Goal: Information Seeking & Learning: Compare options

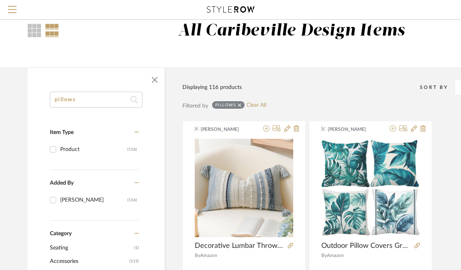
scroll to position [0, 2]
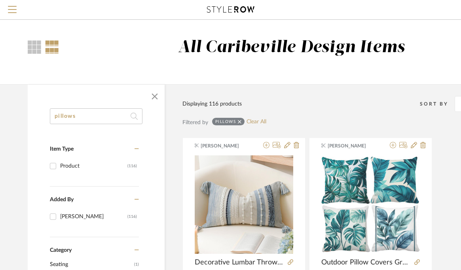
click at [113, 123] on input "pillows" at bounding box center [96, 116] width 93 height 16
type input "p"
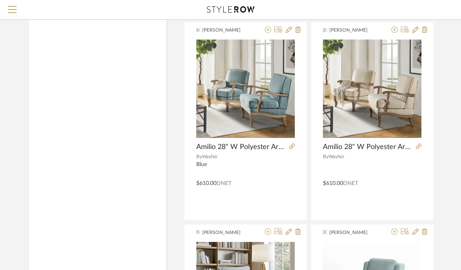
scroll to position [1931, 0]
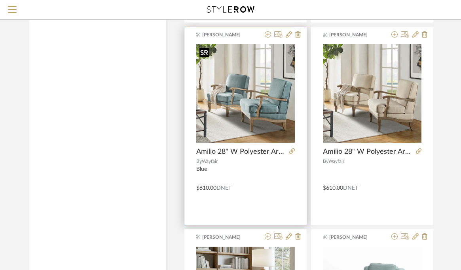
click at [250, 117] on div at bounding box center [245, 96] width 99 height 105
click at [292, 151] on icon at bounding box center [292, 151] width 6 height 6
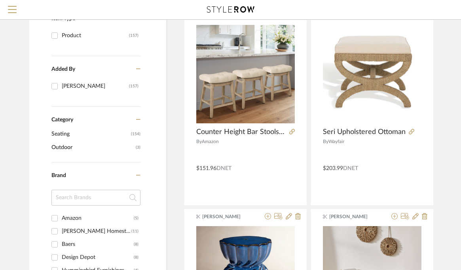
scroll to position [0, 0]
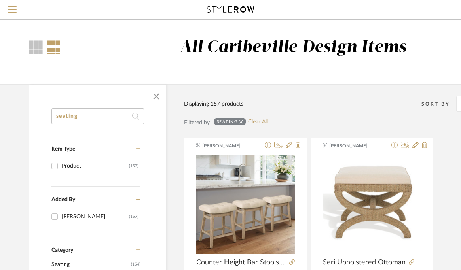
click at [108, 116] on input "seating" at bounding box center [97, 116] width 93 height 16
type input "swivel"
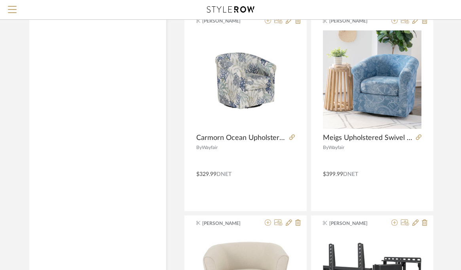
scroll to position [2757, 0]
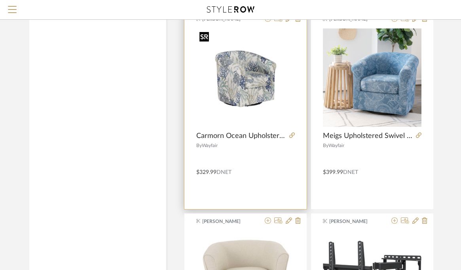
click at [260, 87] on div at bounding box center [245, 80] width 99 height 105
click at [248, 79] on img "0" at bounding box center [245, 77] width 99 height 99
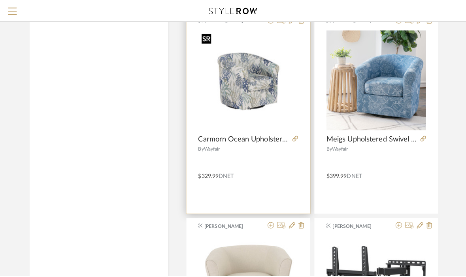
scroll to position [0, 0]
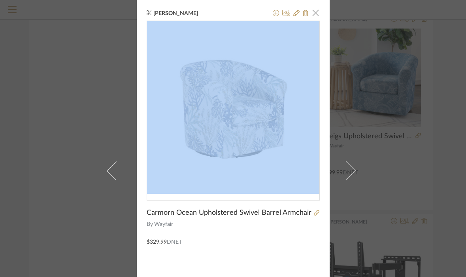
click at [316, 16] on span "button" at bounding box center [316, 13] width 16 height 16
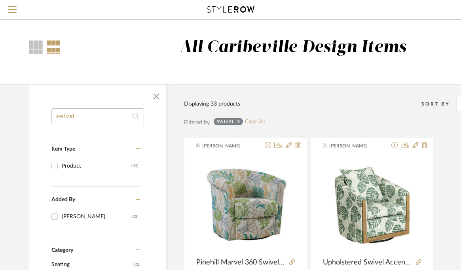
drag, startPoint x: 117, startPoint y: 116, endPoint x: 46, endPoint y: 114, distance: 71.2
